Goal: Information Seeking & Learning: Learn about a topic

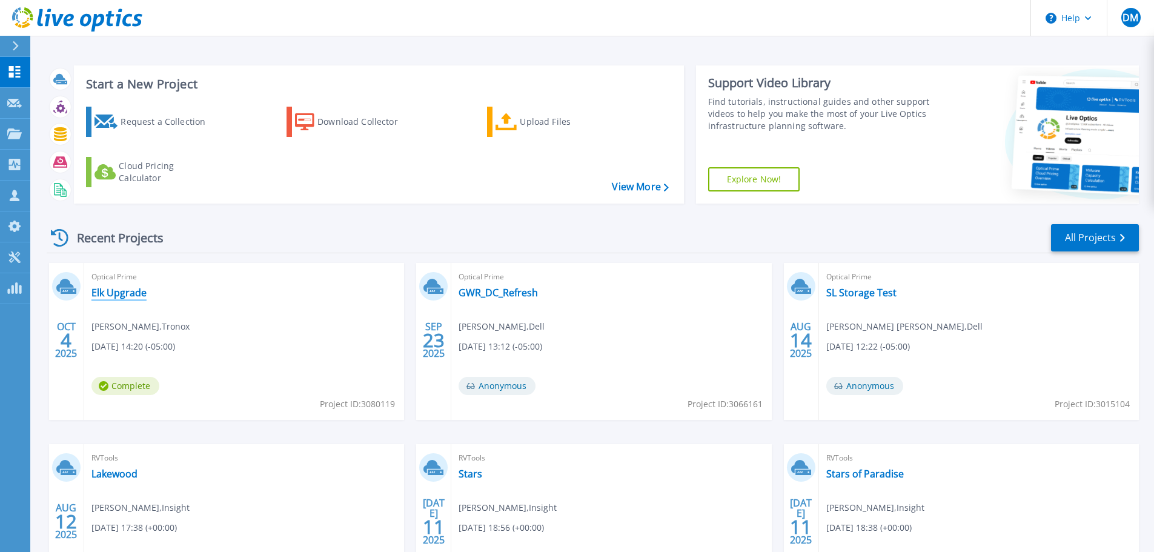
click at [124, 293] on link "Elk Upgrade" at bounding box center [118, 293] width 55 height 12
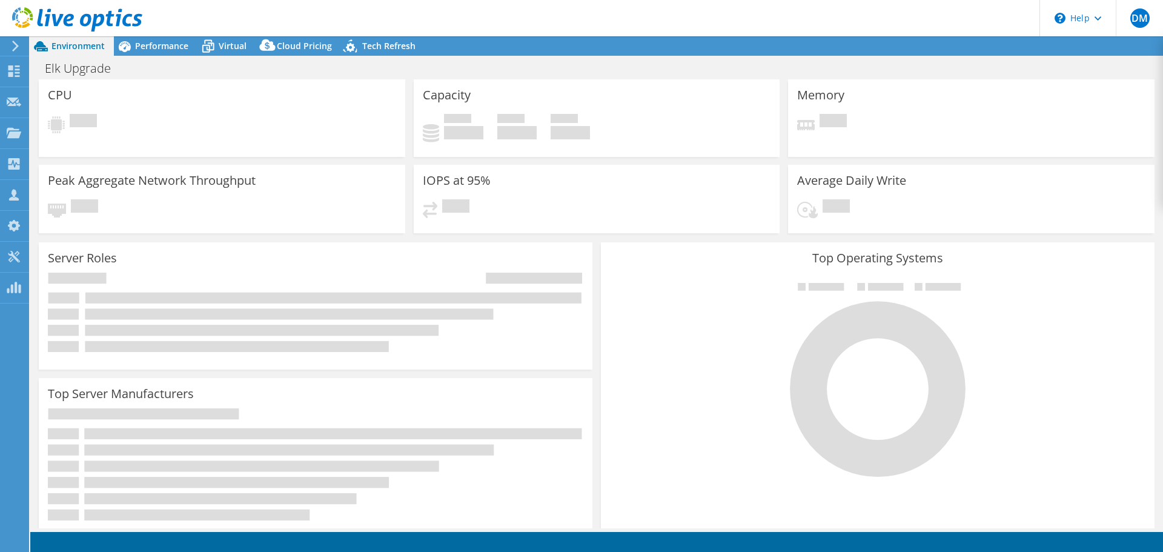
select select "USD"
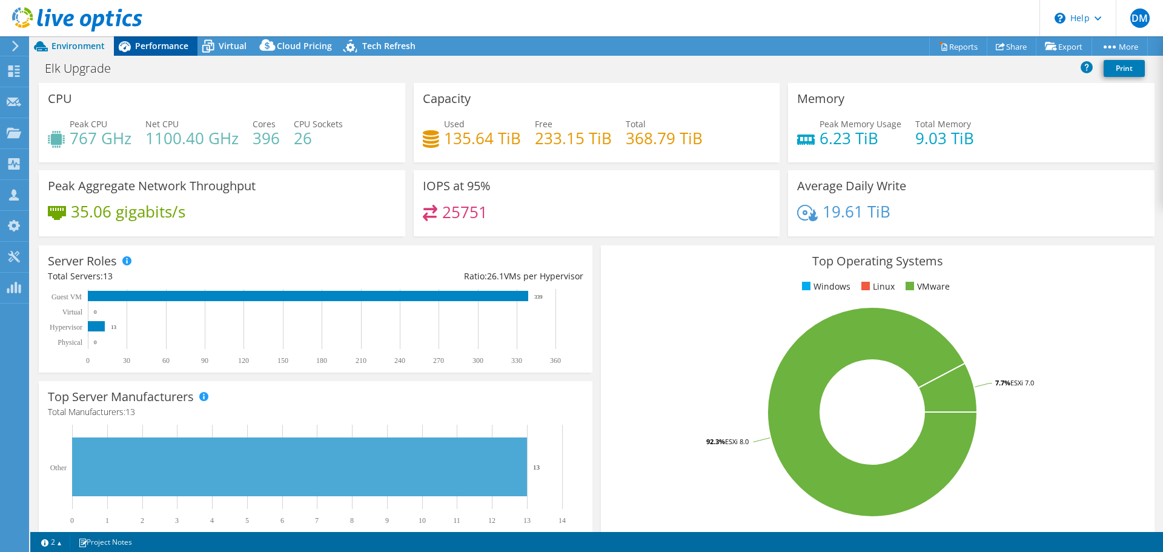
click at [156, 47] on span "Performance" at bounding box center [161, 46] width 53 height 12
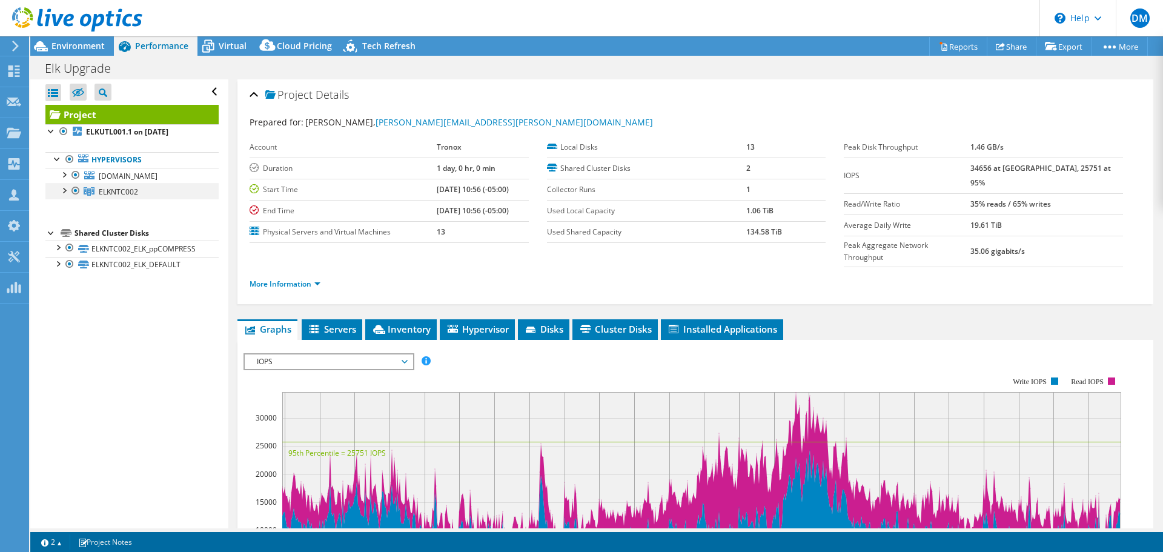
click at [64, 190] on div at bounding box center [64, 190] width 12 height 12
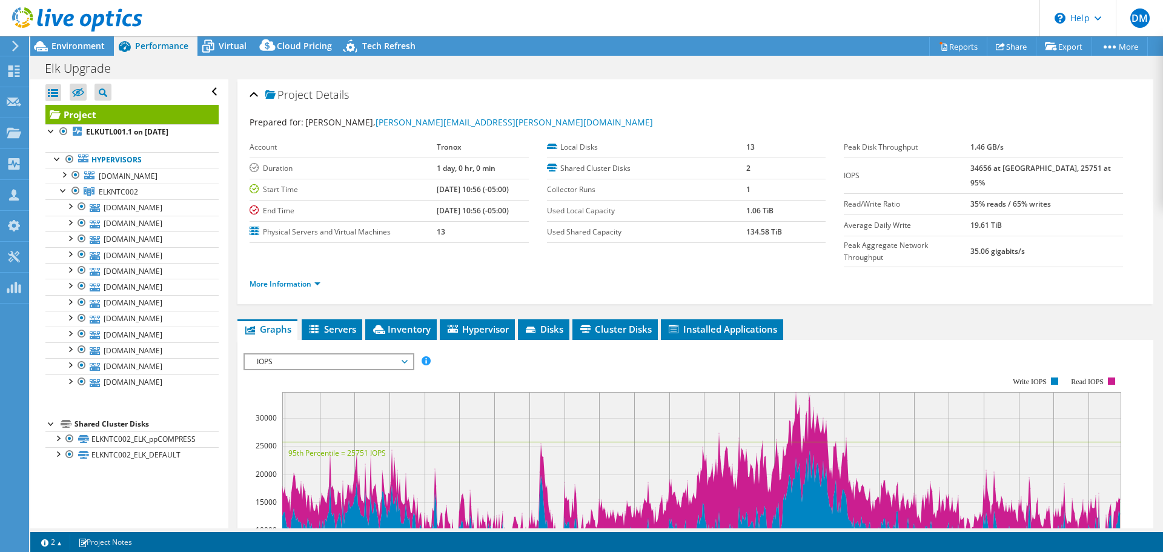
click at [820, 288] on div "Project Details Prepared for: [PERSON_NAME], [PERSON_NAME][EMAIL_ADDRESS][PERSO…" at bounding box center [695, 464] width 934 height 771
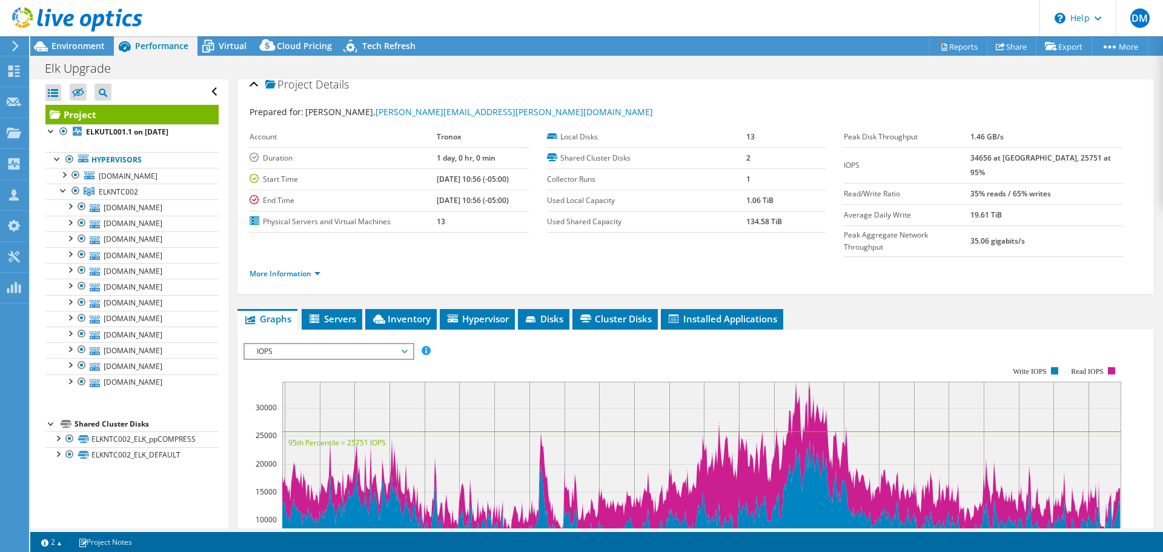
scroll to position [8, 0]
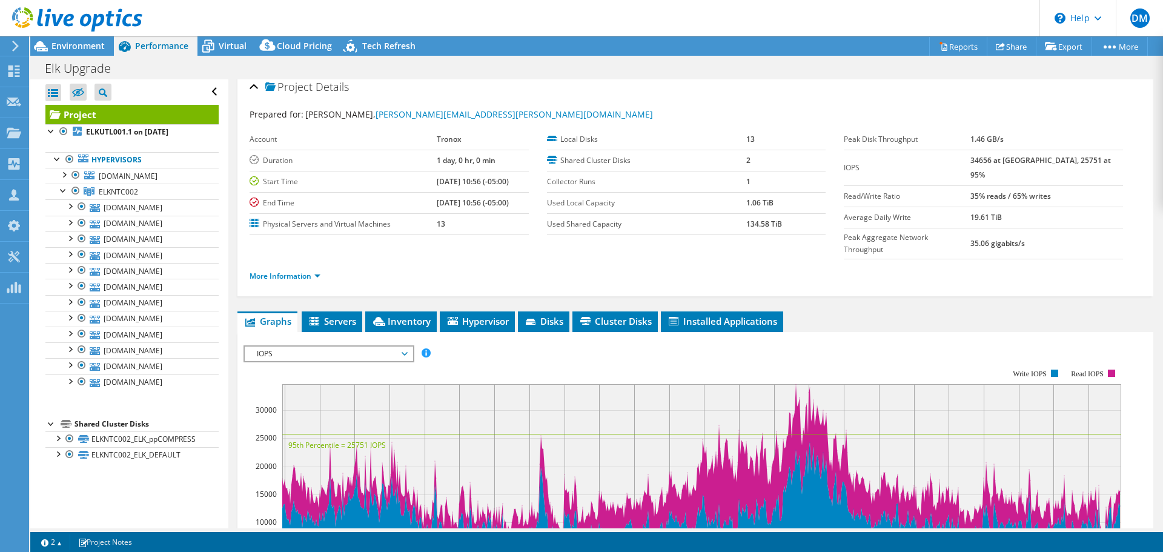
click at [406, 346] on span "IOPS" at bounding box center [329, 353] width 156 height 15
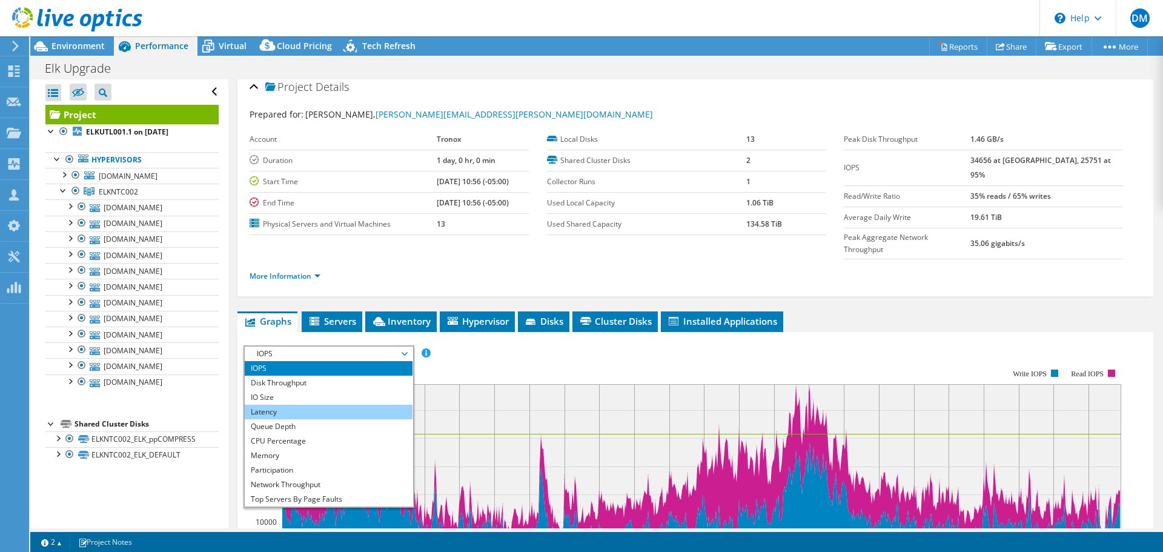
click at [321, 405] on li "Latency" at bounding box center [329, 412] width 168 height 15
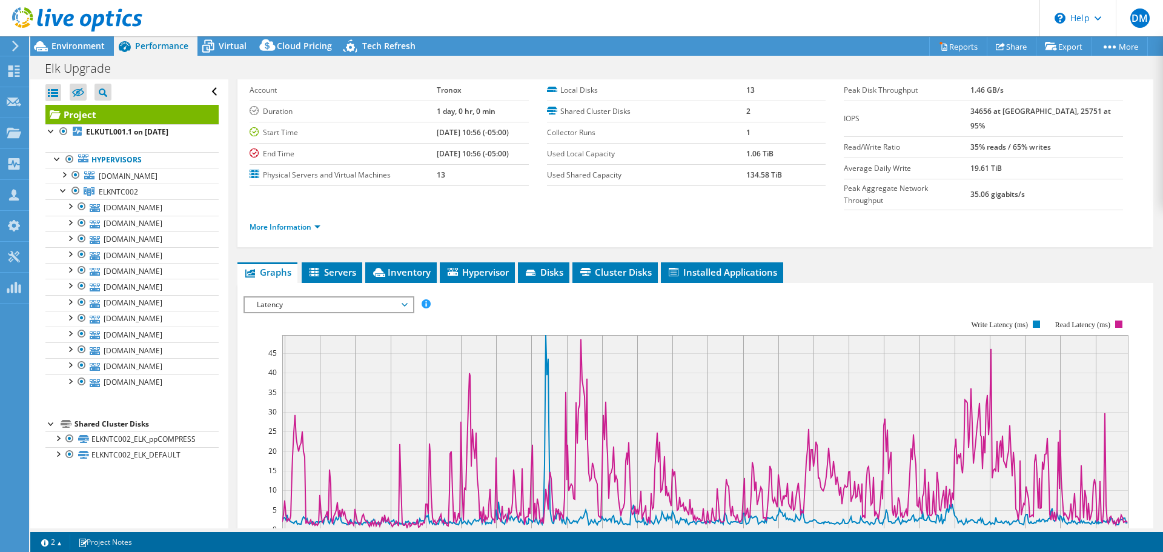
scroll to position [71, 0]
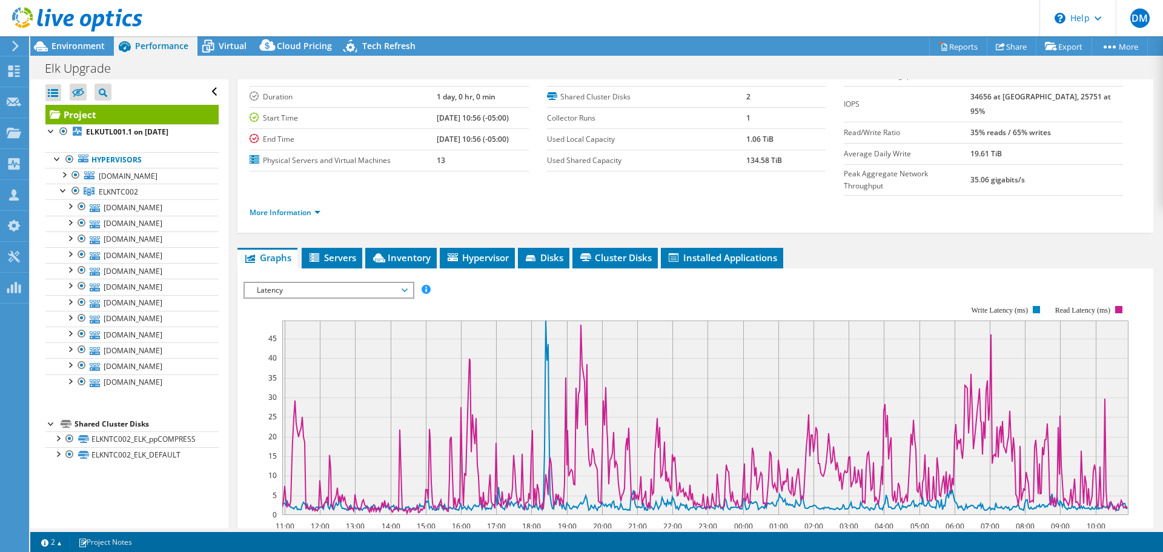
click at [408, 288] on icon at bounding box center [405, 290] width 6 height 4
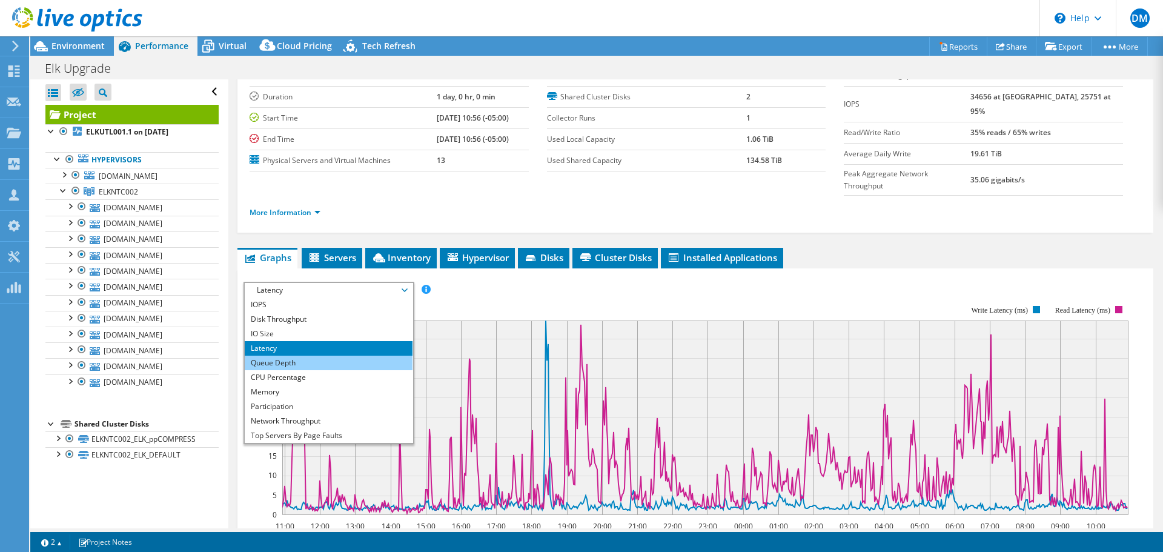
click at [293, 356] on li "Queue Depth" at bounding box center [329, 363] width 168 height 15
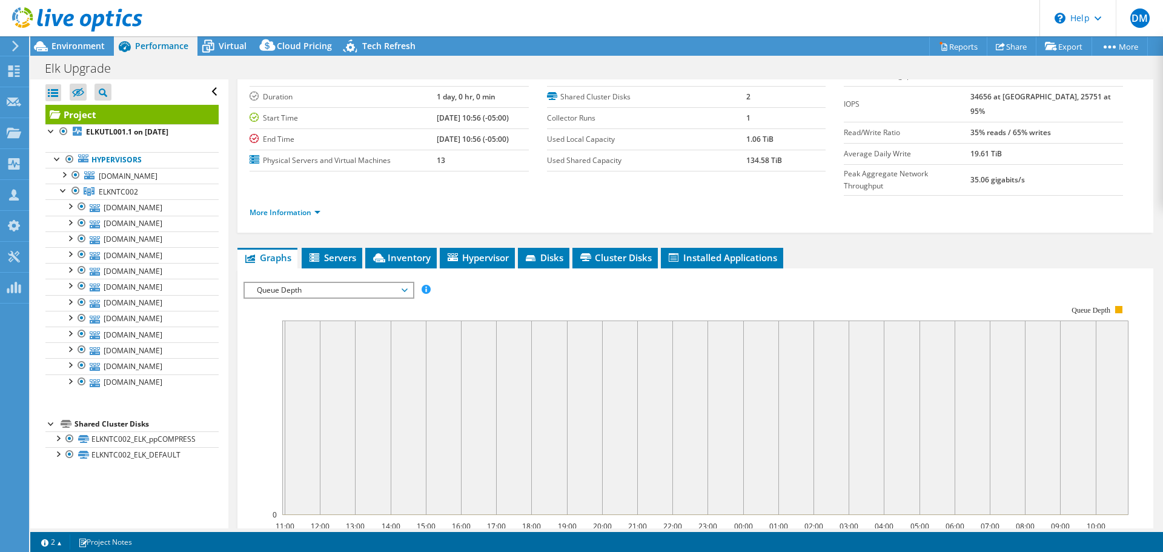
click at [405, 283] on span "Queue Depth" at bounding box center [329, 290] width 156 height 15
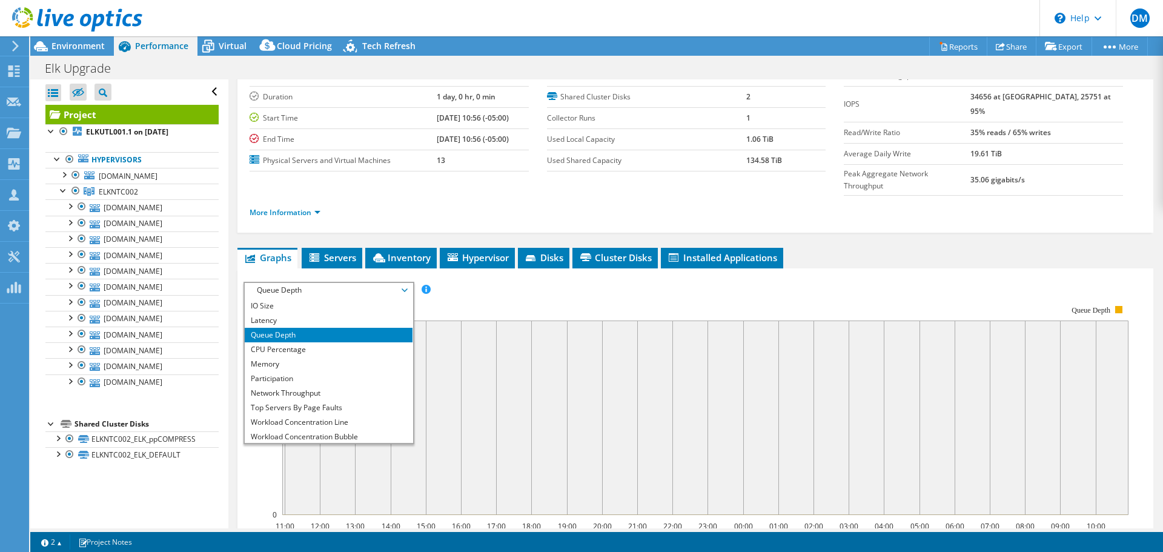
scroll to position [44, 0]
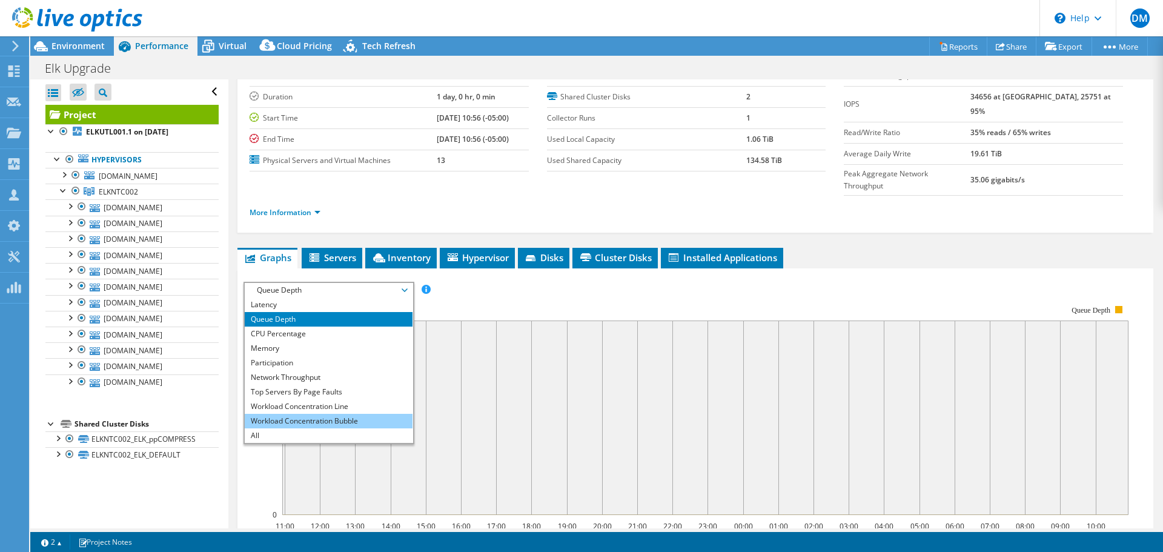
click at [298, 414] on li "Workload Concentration Bubble" at bounding box center [329, 421] width 168 height 15
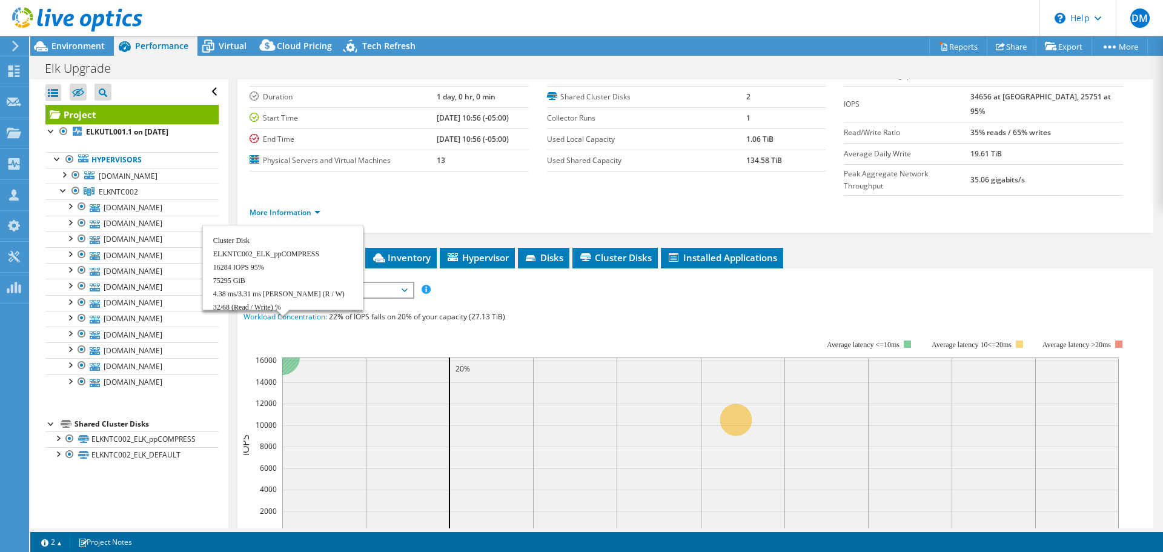
click at [283, 340] on circle at bounding box center [282, 357] width 35 height 35
click at [285, 342] on circle at bounding box center [282, 357] width 35 height 35
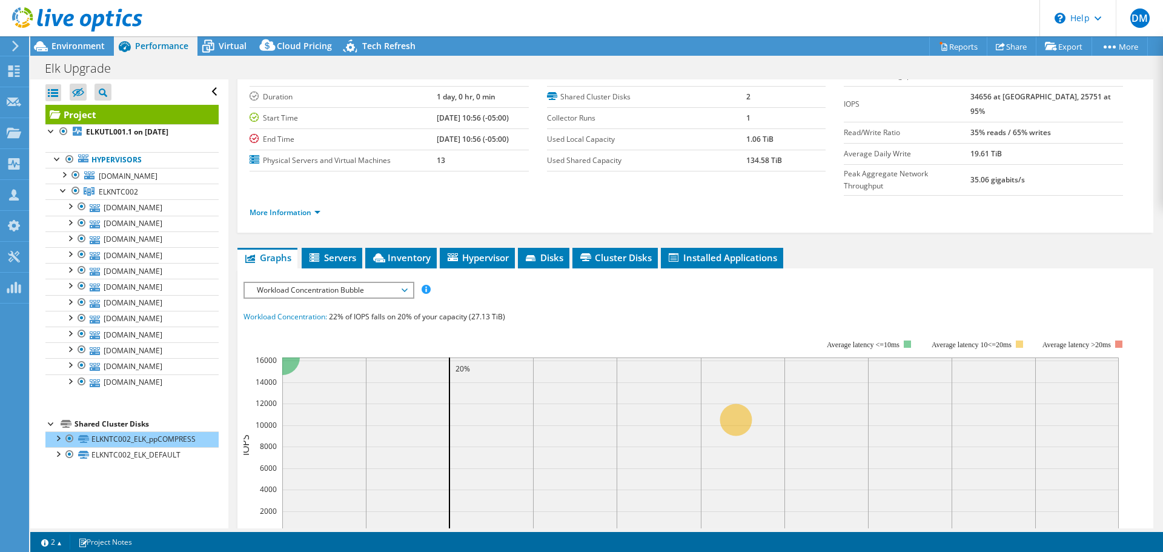
click at [396, 323] on rect at bounding box center [686, 444] width 885 height 242
click at [406, 283] on span "Workload Concentration Bubble" at bounding box center [329, 290] width 156 height 15
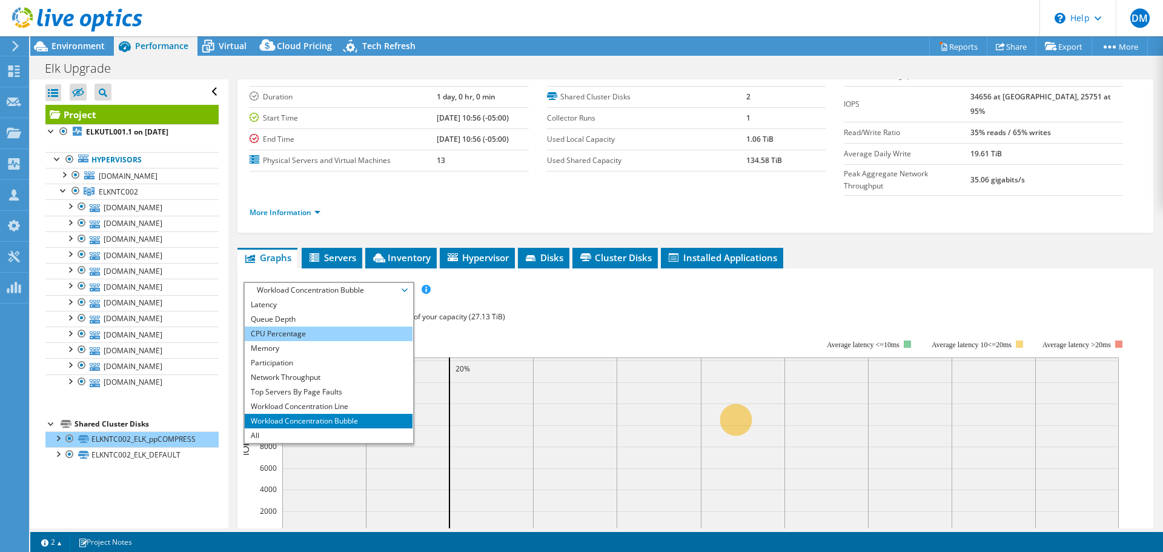
click at [300, 326] on li "CPU Percentage" at bounding box center [329, 333] width 168 height 15
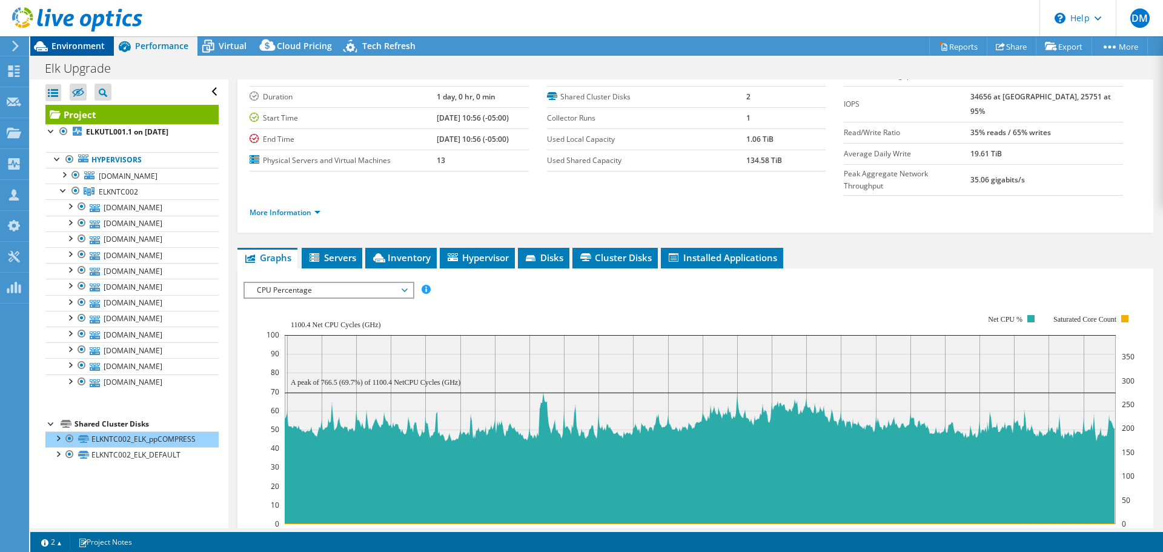
click at [70, 44] on span "Environment" at bounding box center [77, 46] width 53 height 12
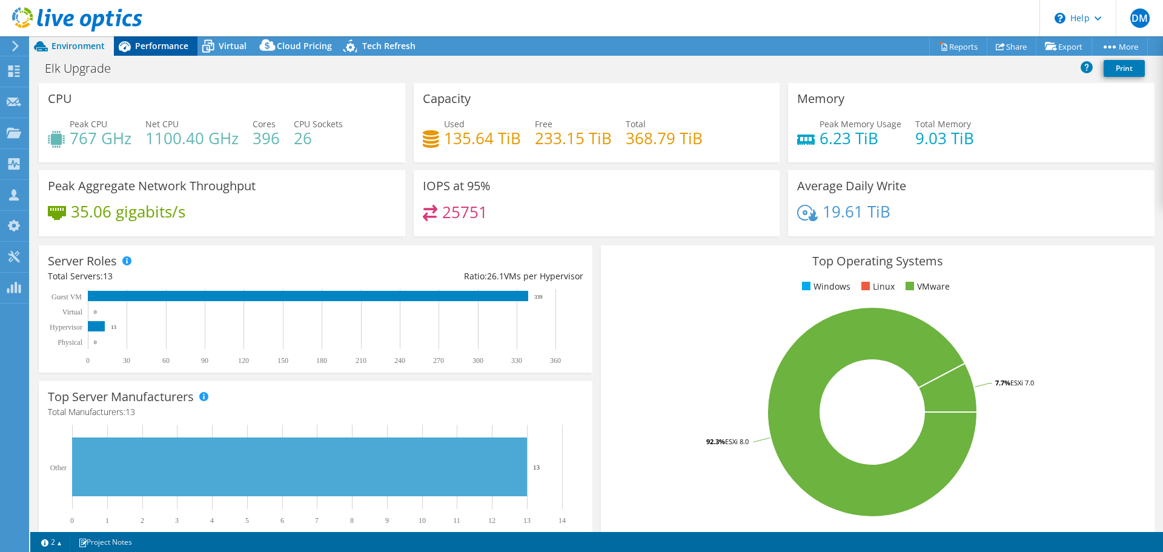
click at [172, 51] on div "Performance" at bounding box center [156, 45] width 84 height 19
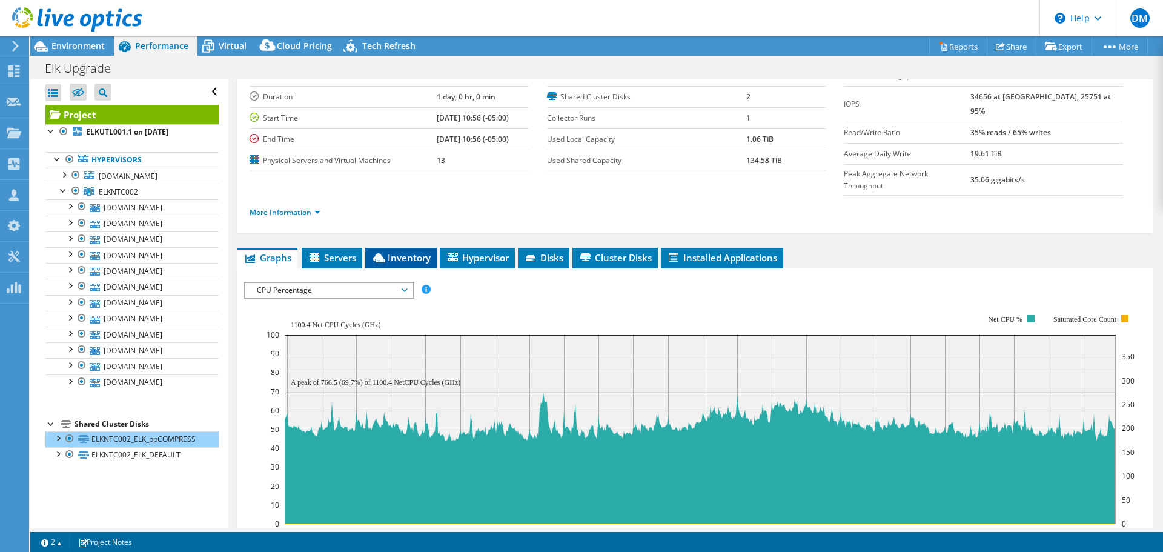
click at [420, 251] on span "Inventory" at bounding box center [400, 257] width 59 height 12
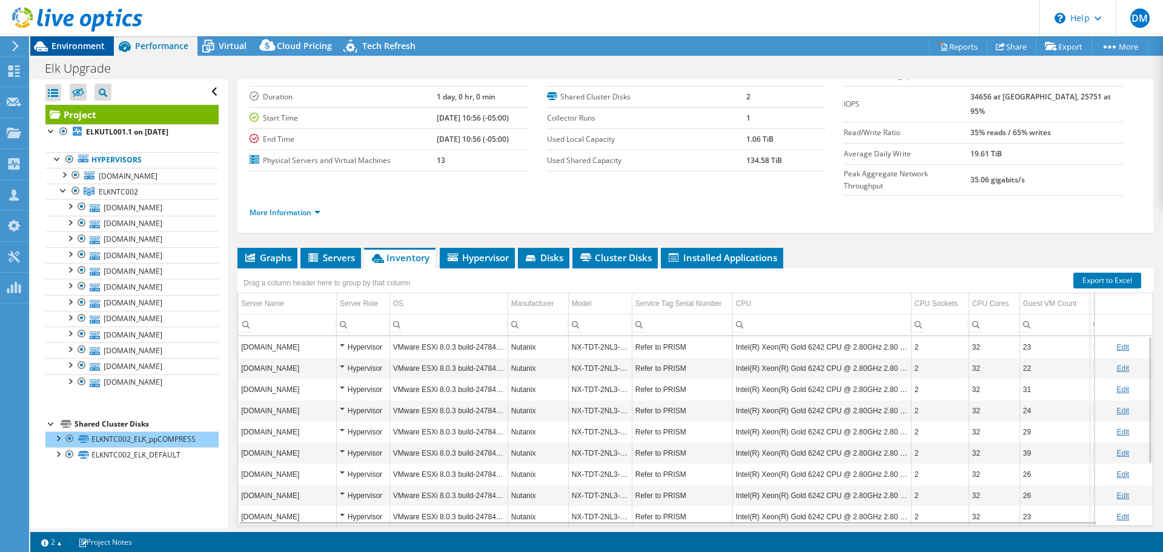
click at [61, 44] on span "Environment" at bounding box center [77, 46] width 53 height 12
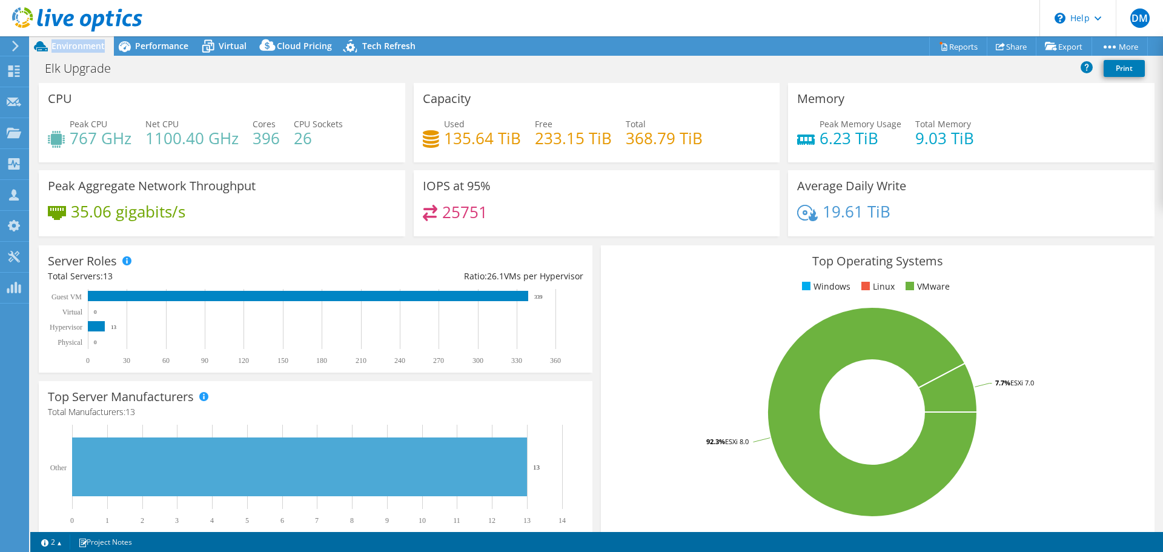
click at [61, 44] on span "Environment" at bounding box center [77, 46] width 53 height 12
click at [155, 41] on span "Performance" at bounding box center [161, 46] width 53 height 12
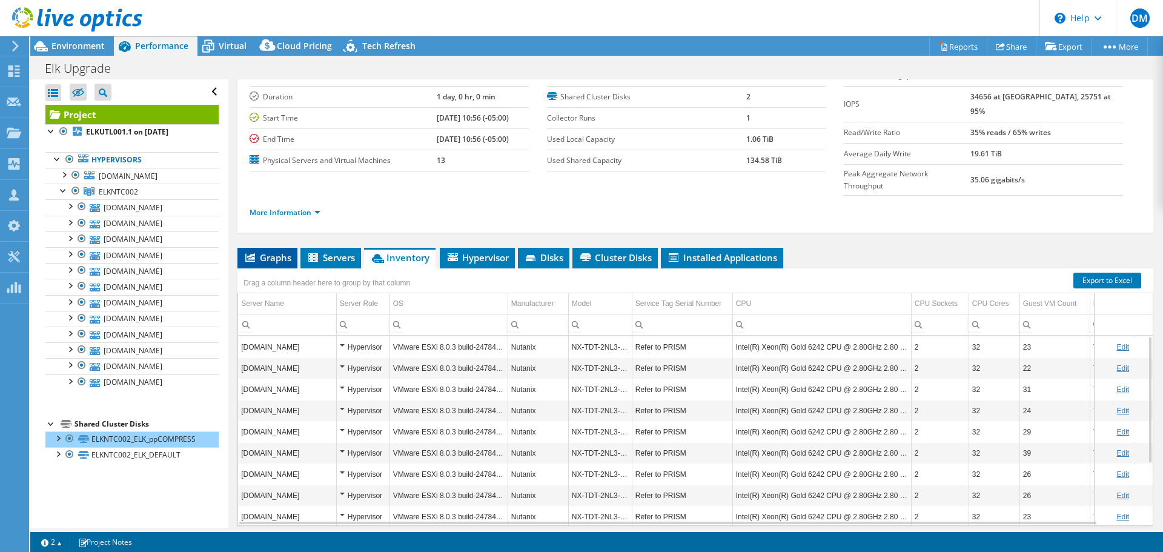
click at [291, 248] on li "Graphs" at bounding box center [267, 258] width 60 height 21
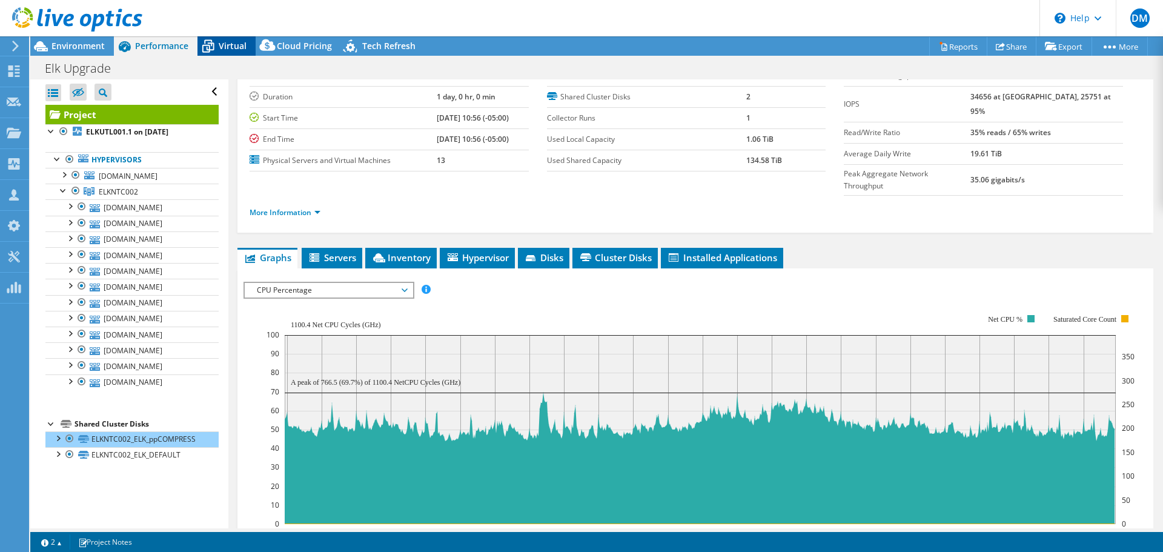
click at [232, 48] on span "Virtual" at bounding box center [233, 46] width 28 height 12
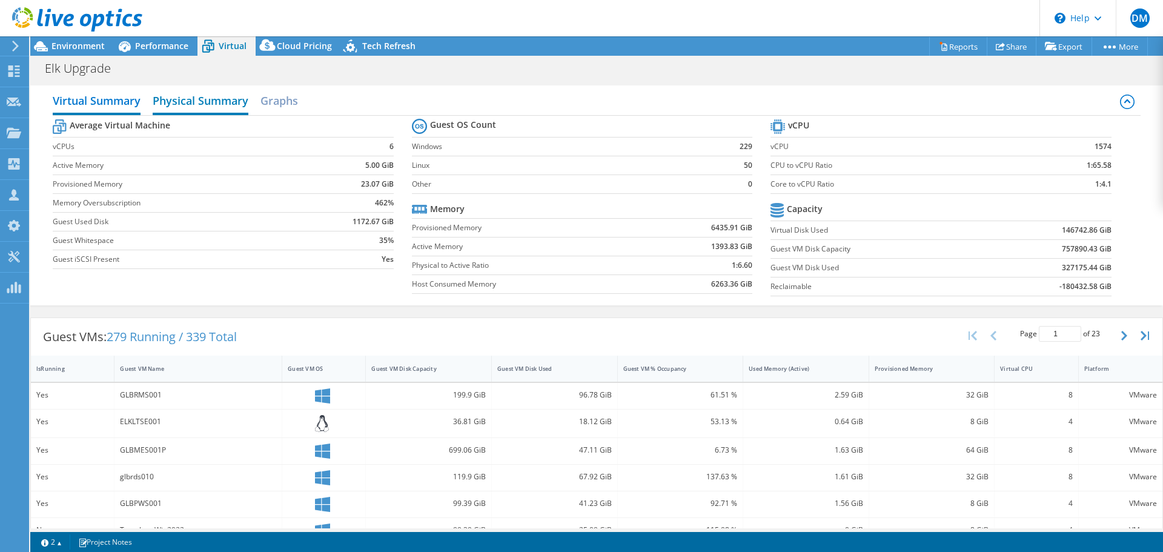
click at [234, 100] on h2 "Physical Summary" at bounding box center [201, 101] width 96 height 27
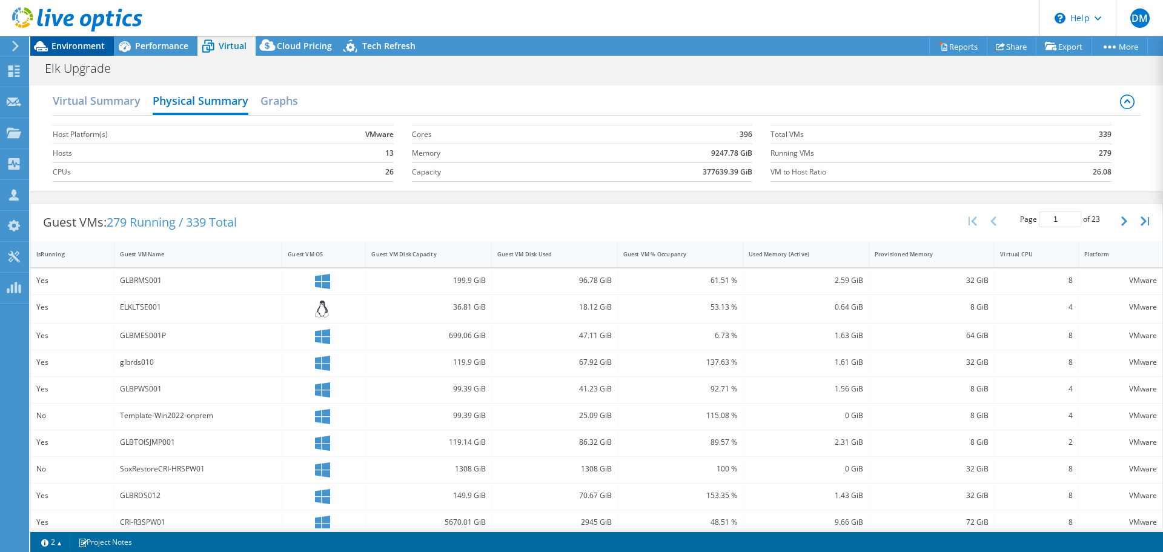
click at [89, 48] on span "Environment" at bounding box center [77, 46] width 53 height 12
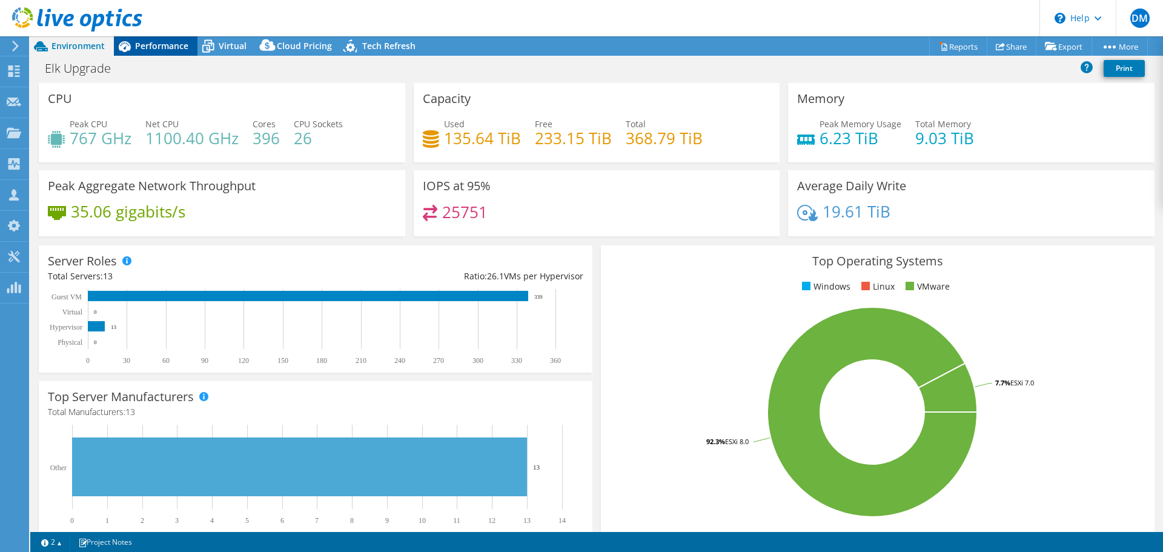
click at [165, 45] on span "Performance" at bounding box center [161, 46] width 53 height 12
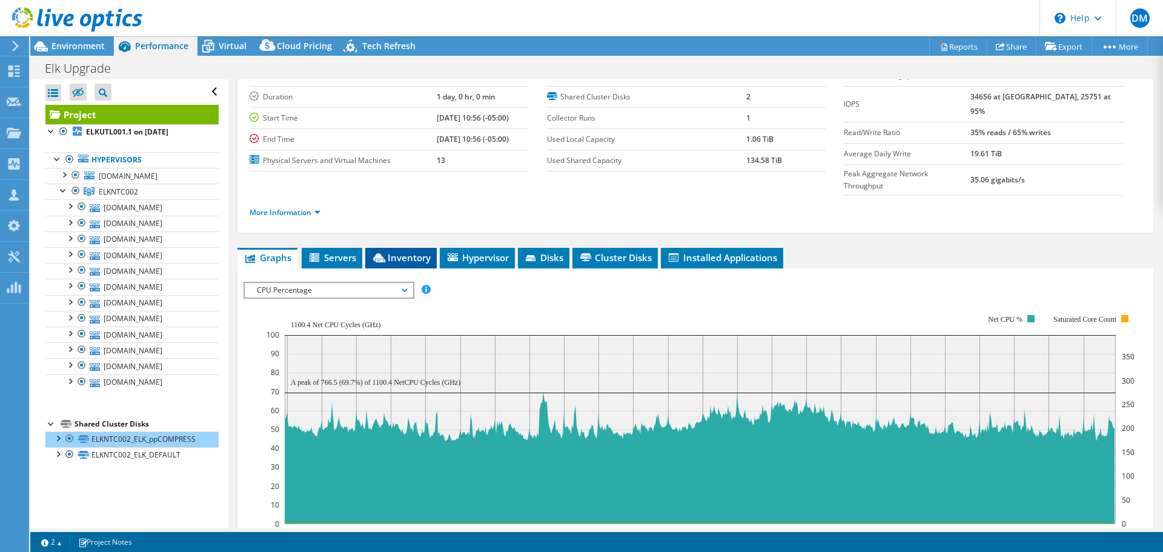
click at [398, 251] on span "Inventory" at bounding box center [400, 257] width 59 height 12
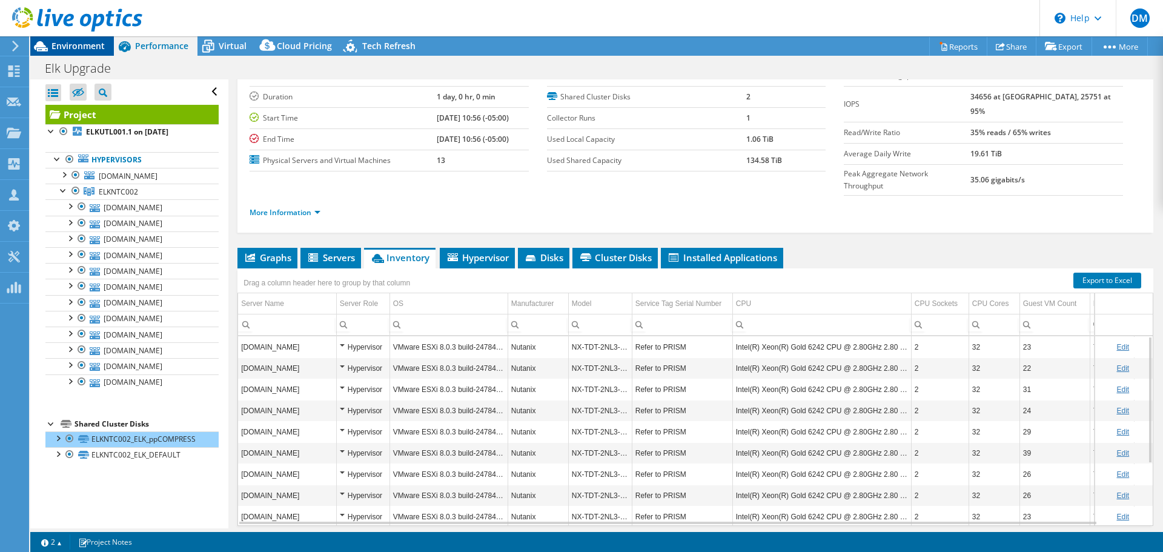
click at [76, 46] on span "Environment" at bounding box center [77, 46] width 53 height 12
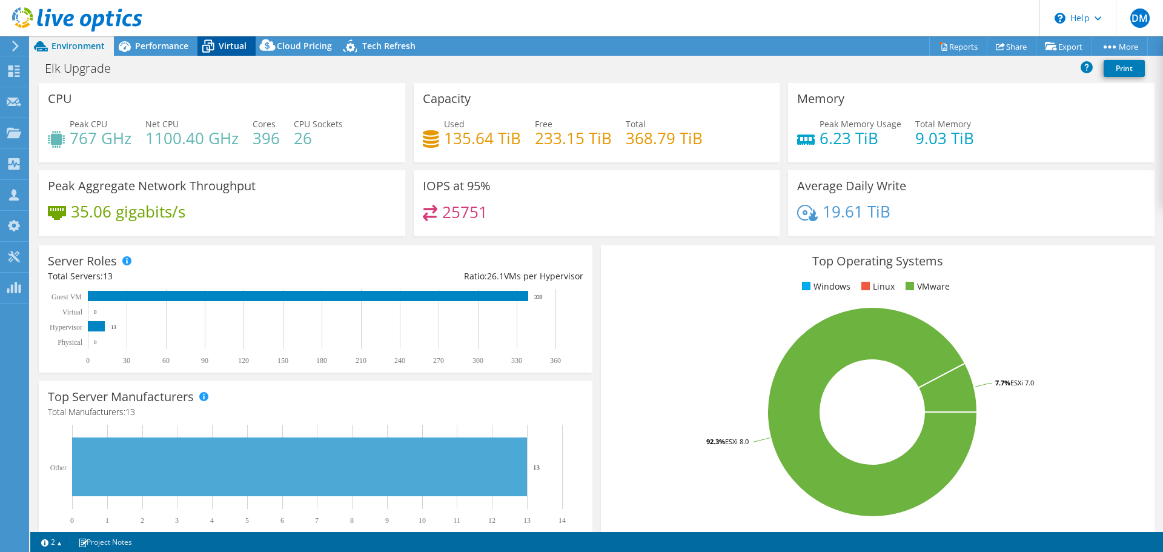
click at [223, 41] on span "Virtual" at bounding box center [233, 46] width 28 height 12
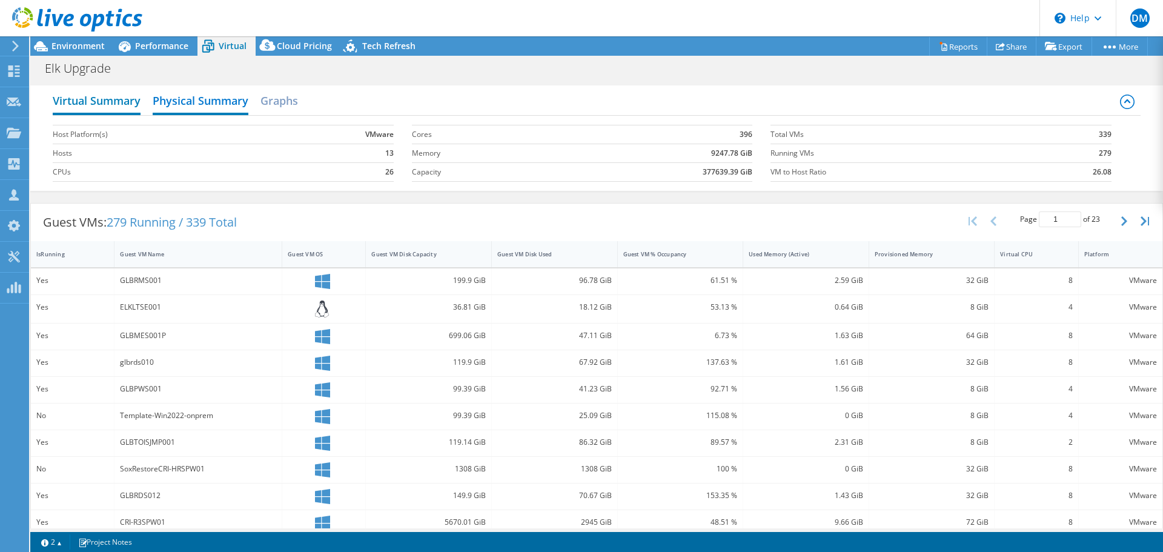
click at [98, 99] on h2 "Virtual Summary" at bounding box center [97, 101] width 88 height 27
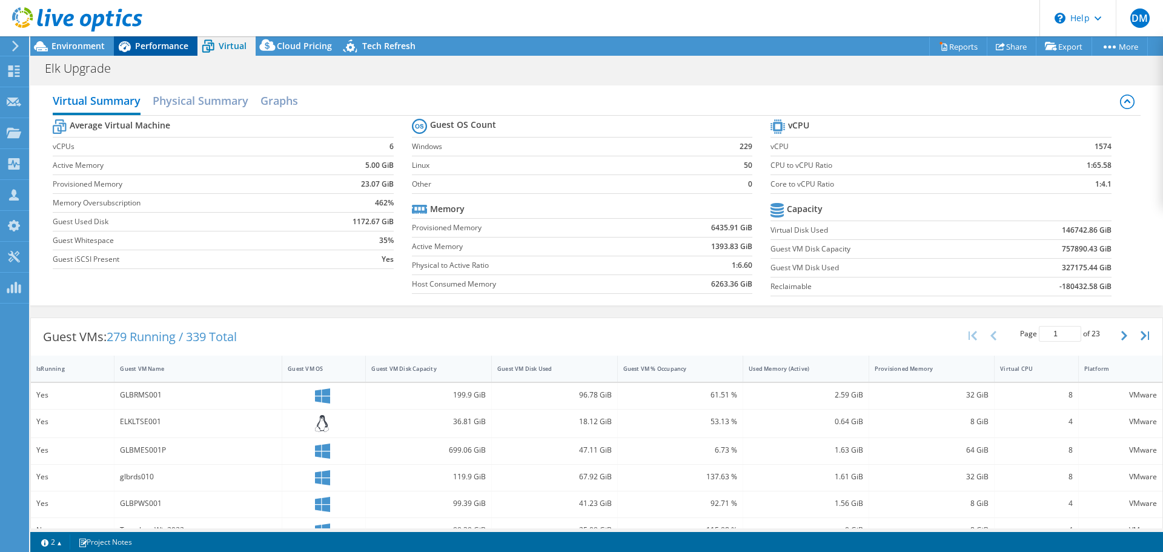
click at [166, 46] on span "Performance" at bounding box center [161, 46] width 53 height 12
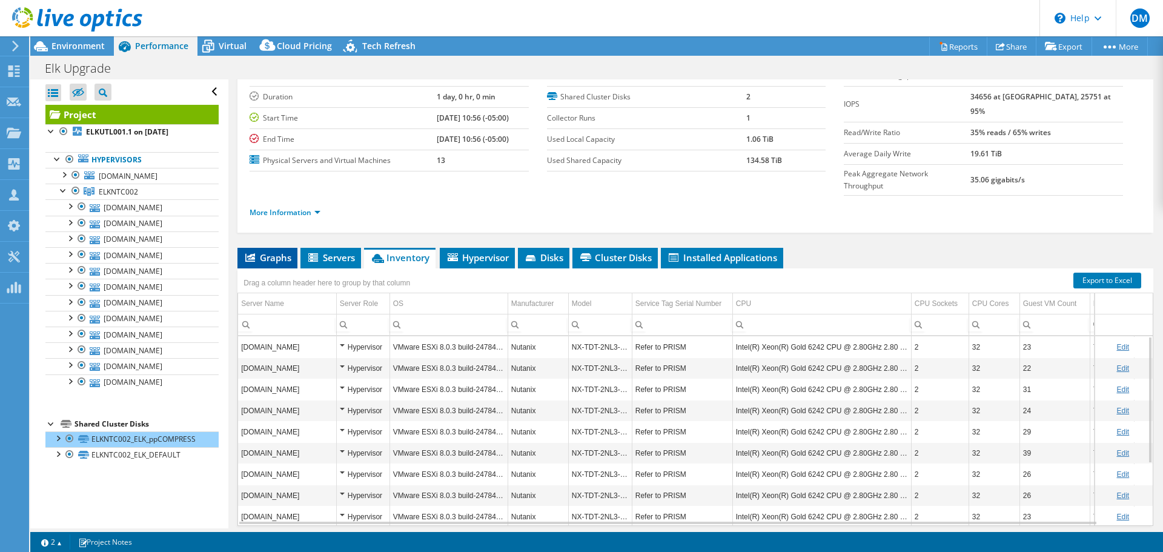
click at [283, 251] on span "Graphs" at bounding box center [268, 257] width 48 height 12
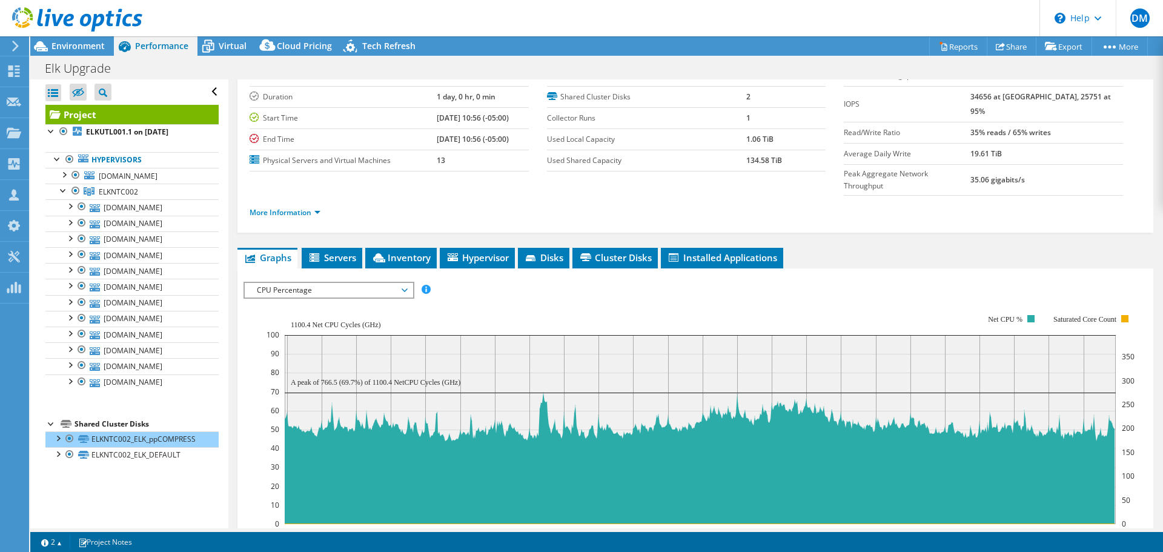
click at [404, 283] on span "CPU Percentage" at bounding box center [329, 290] width 156 height 15
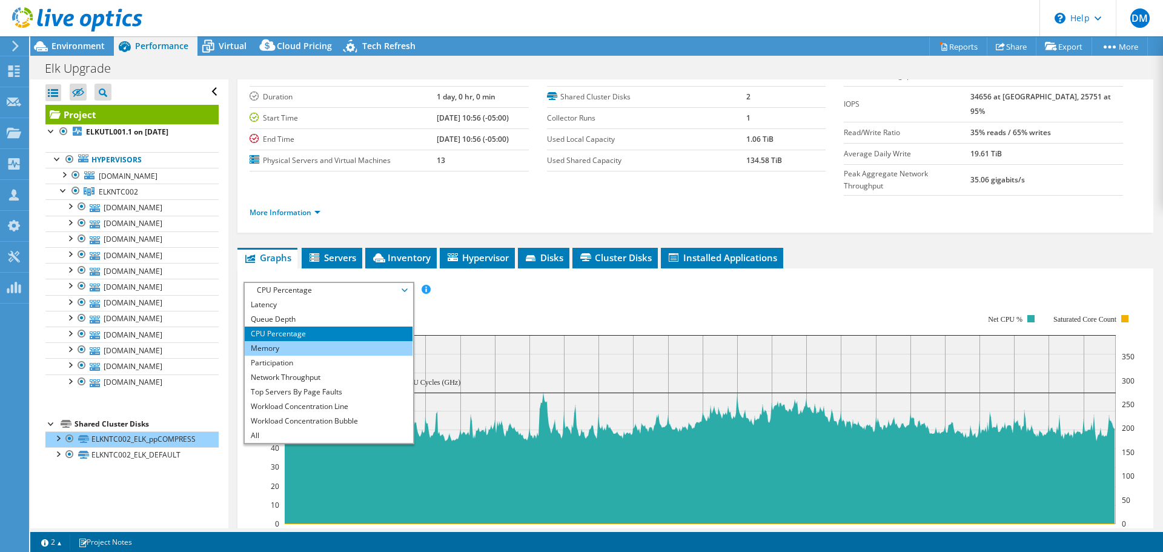
click at [318, 341] on li "Memory" at bounding box center [329, 348] width 168 height 15
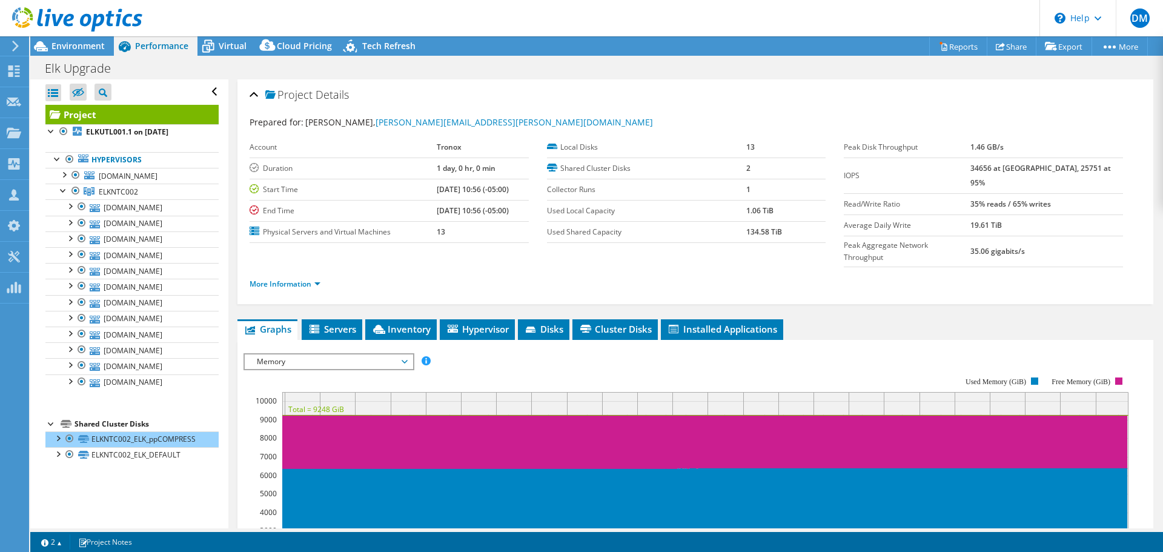
scroll to position [9, 0]
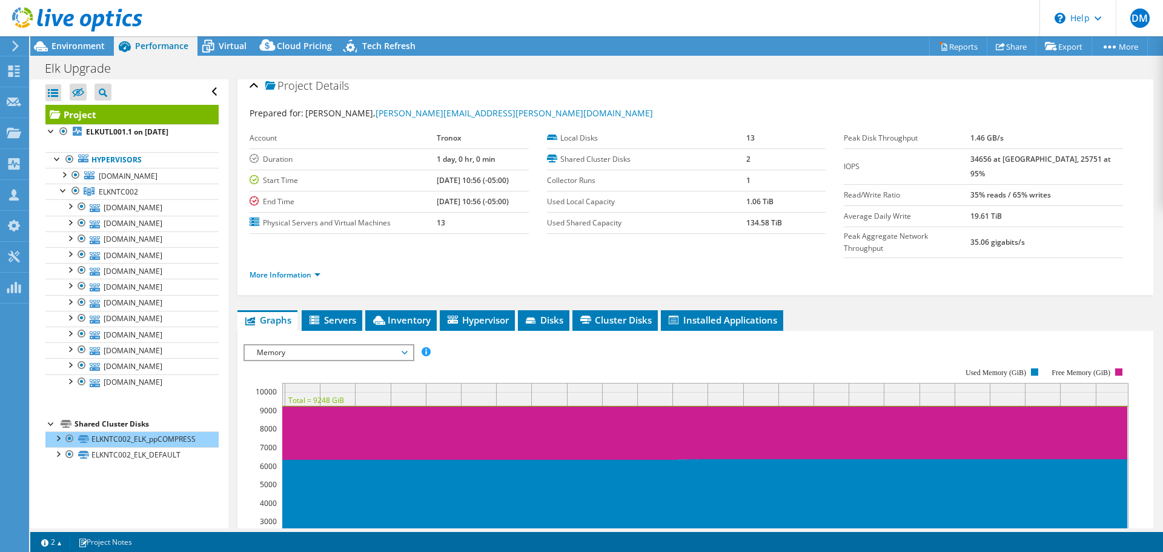
click at [403, 345] on span "Memory" at bounding box center [329, 352] width 156 height 15
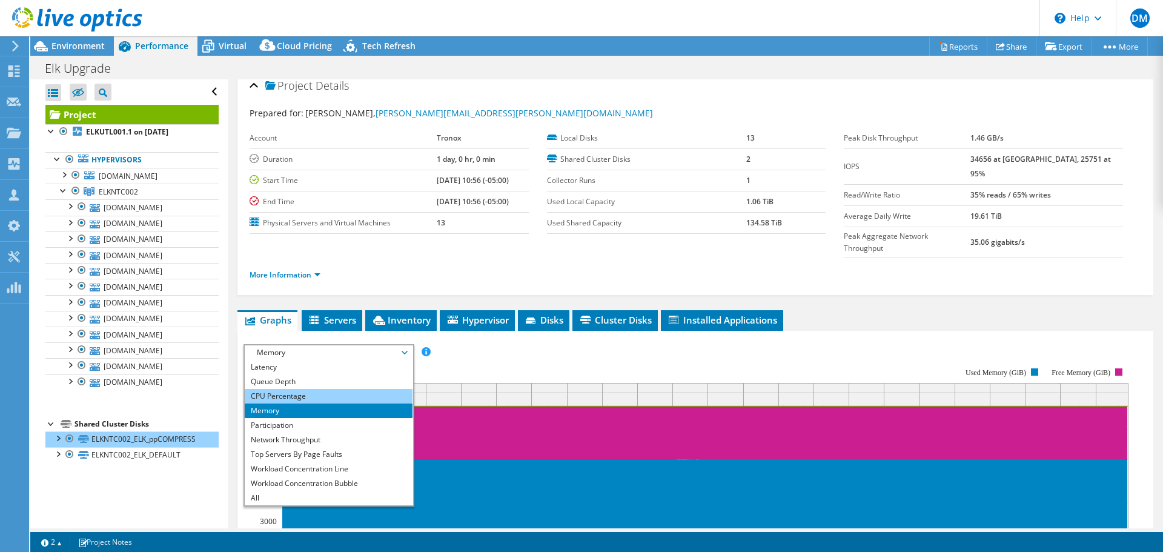
click at [300, 389] on li "CPU Percentage" at bounding box center [329, 396] width 168 height 15
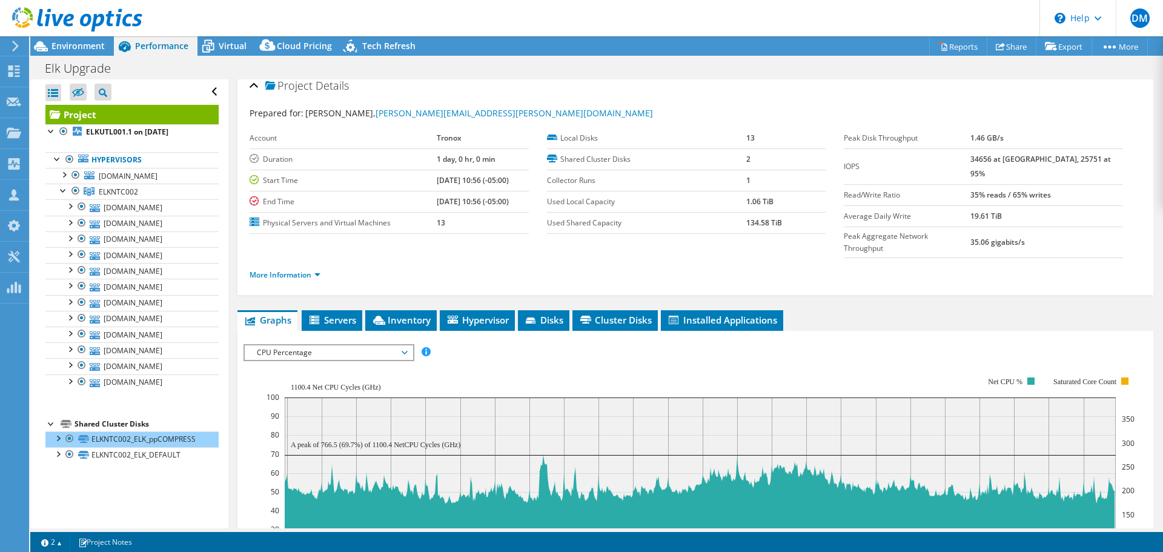
click at [259, 411] on icon "11:00 12:00 13:00 14:00 15:00 16:00 17:00 18:00 19:00 20:00 21:00 22:00 23:00 0…" at bounding box center [691, 481] width 894 height 242
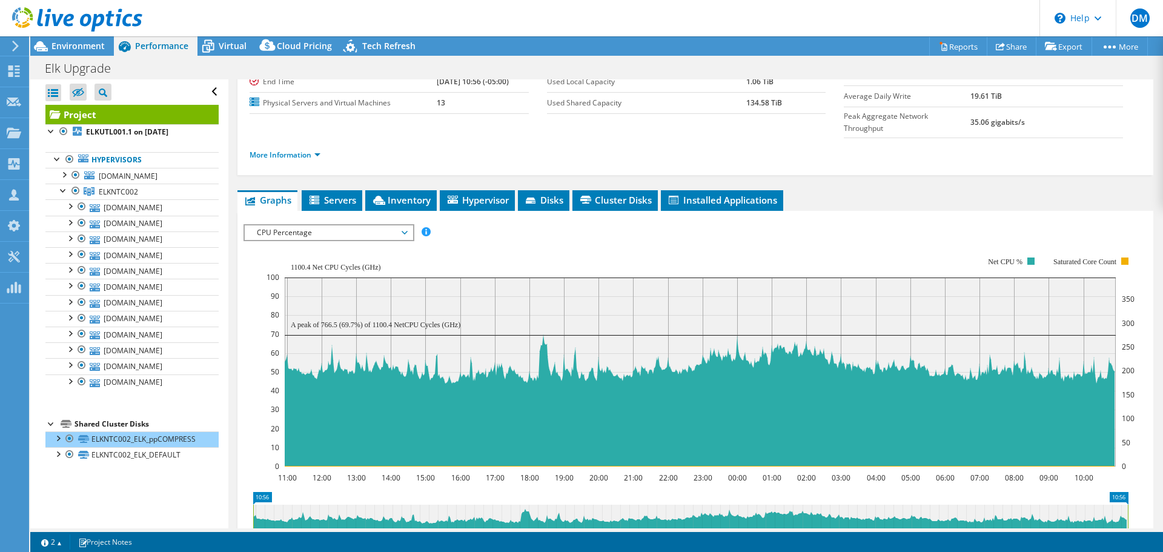
scroll to position [130, 0]
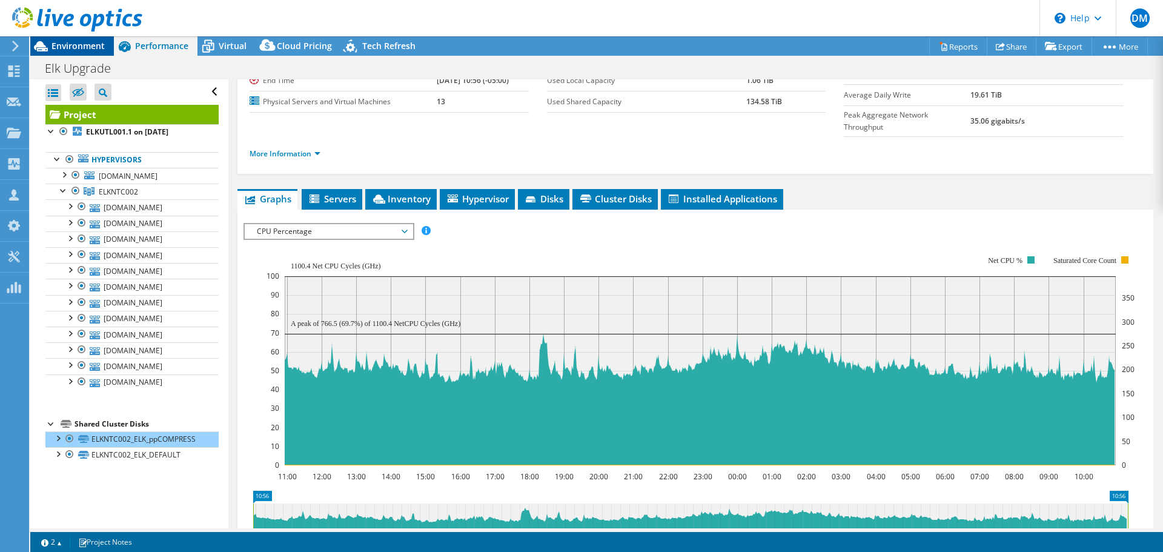
click at [75, 42] on span "Environment" at bounding box center [77, 46] width 53 height 12
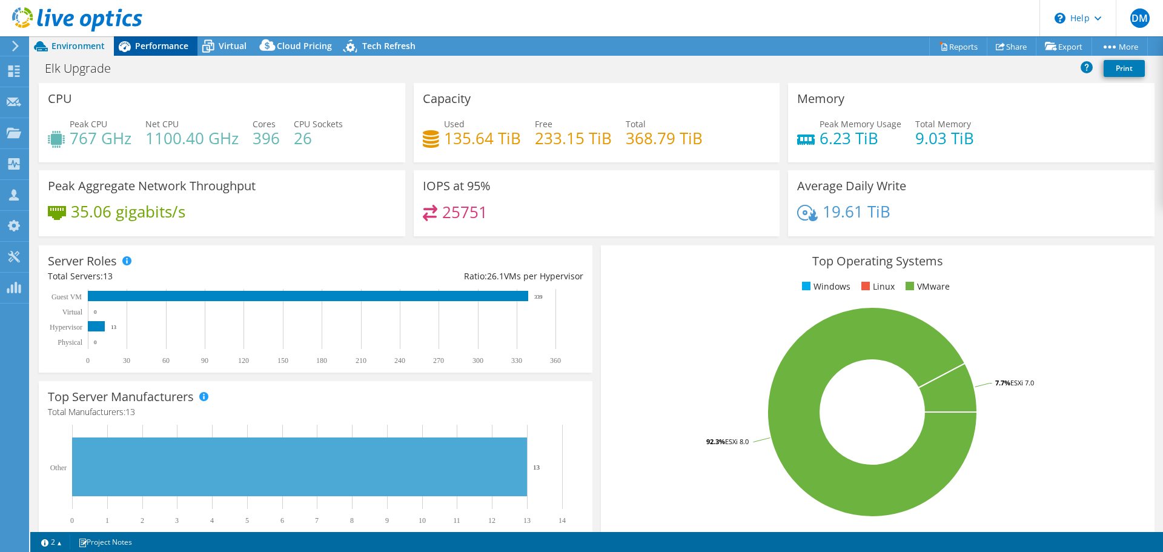
click at [163, 42] on span "Performance" at bounding box center [161, 46] width 53 height 12
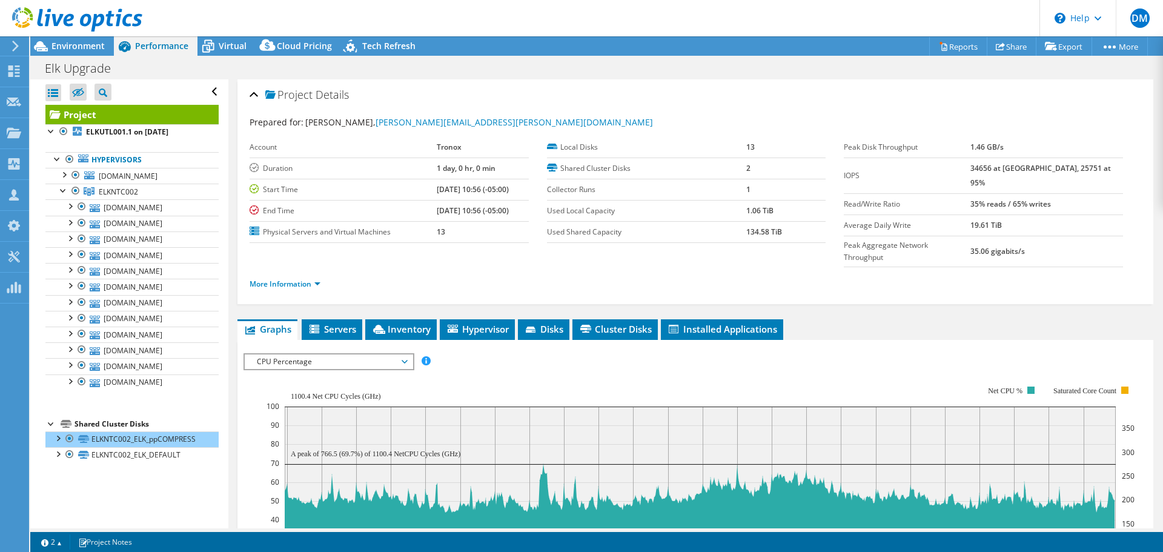
scroll to position [89, 0]
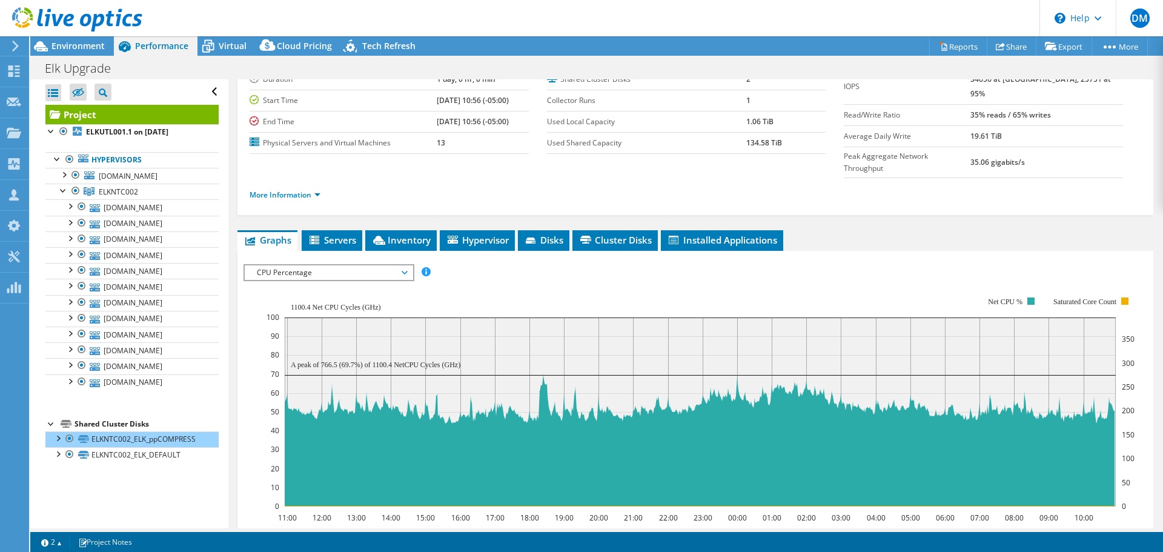
click at [403, 265] on span "CPU Percentage" at bounding box center [329, 272] width 156 height 15
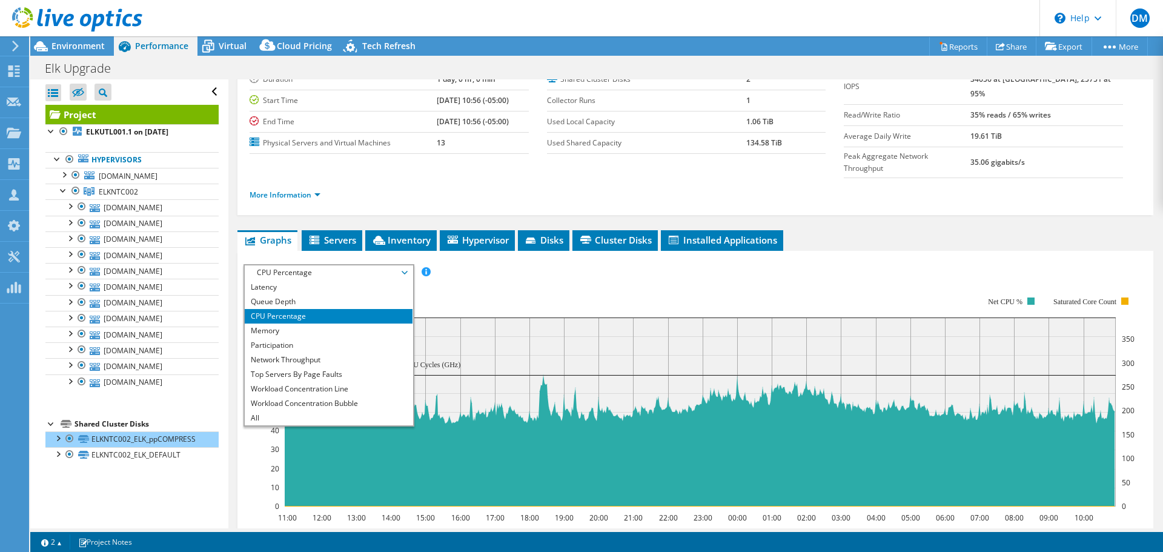
scroll to position [0, 0]
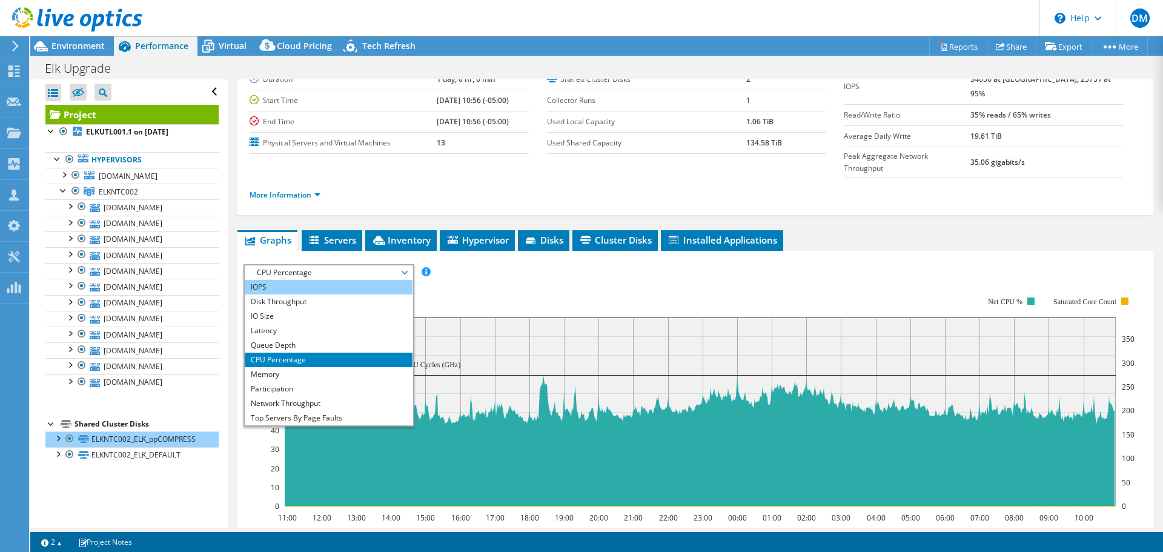
click at [256, 280] on li "IOPS" at bounding box center [329, 287] width 168 height 15
